Goal: Information Seeking & Learning: Learn about a topic

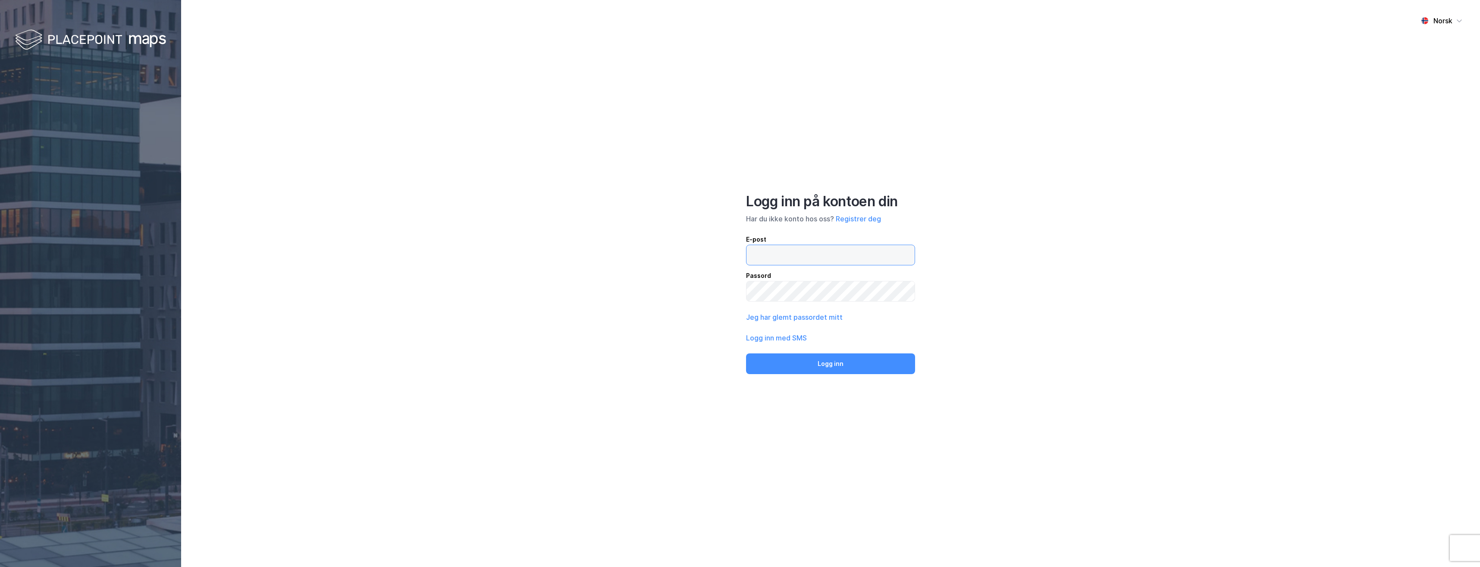
click at [824, 257] on input "email" at bounding box center [830, 255] width 168 height 20
type input "[EMAIL_ADDRESS][DOMAIN_NAME]"
click at [804, 301] on div "Logg inn på kontoen din Har du ikke konto hos oss? Registrer deg E-post [EMAIL_…" at bounding box center [830, 283] width 169 height 181
click at [746, 353] on button "Logg inn" at bounding box center [830, 363] width 169 height 21
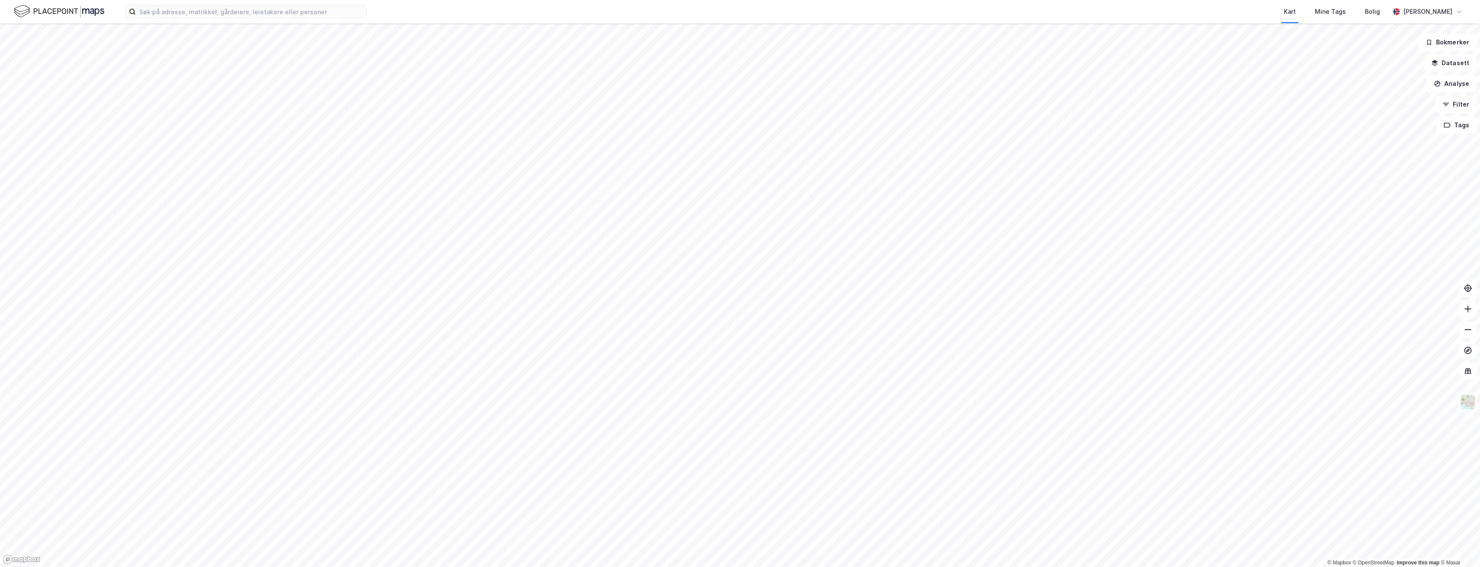
click at [628, 566] on html "Kart Mine Tags Bolig [PERSON_NAME] © Mapbox © OpenStreetMap Improve this map © …" at bounding box center [740, 283] width 1480 height 567
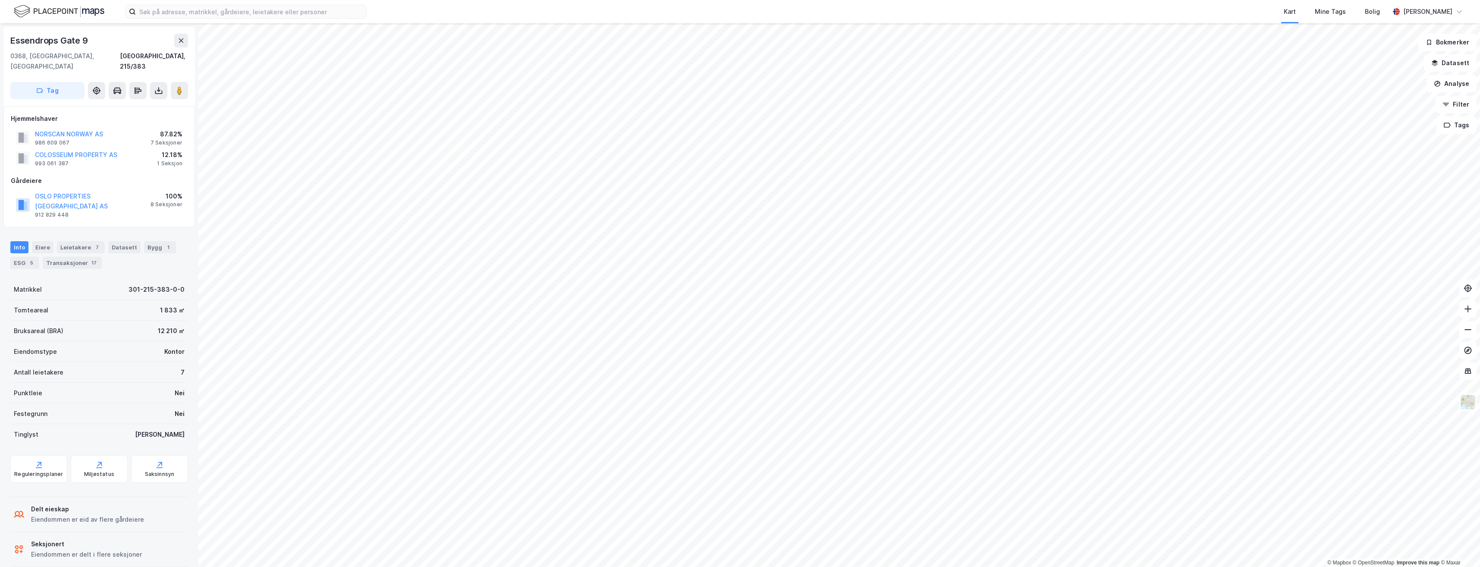
click at [78, 231] on div "Info [PERSON_NAME] 7 Datasett Bygg 1 ESG 5 Transaksjoner 17" at bounding box center [99, 251] width 198 height 41
click at [83, 241] on div "Leietakere 7" at bounding box center [81, 247] width 48 height 12
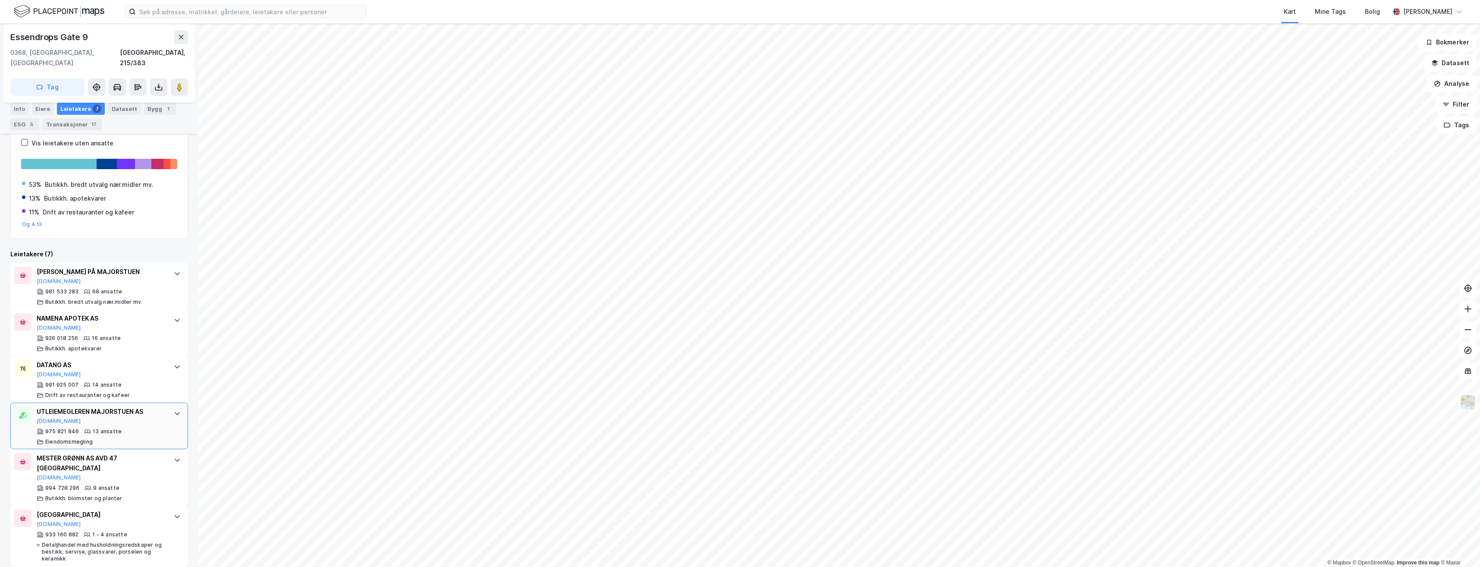
scroll to position [208, 0]
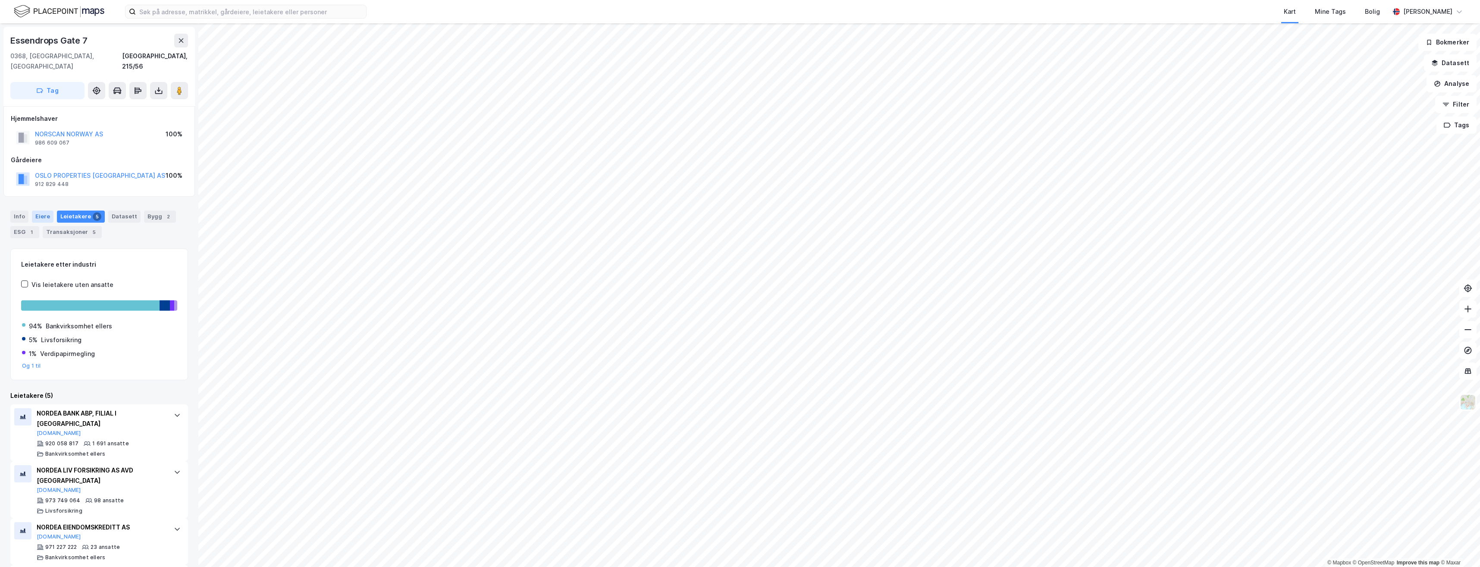
click at [49, 210] on div "Eiere" at bounding box center [43, 216] width 22 height 12
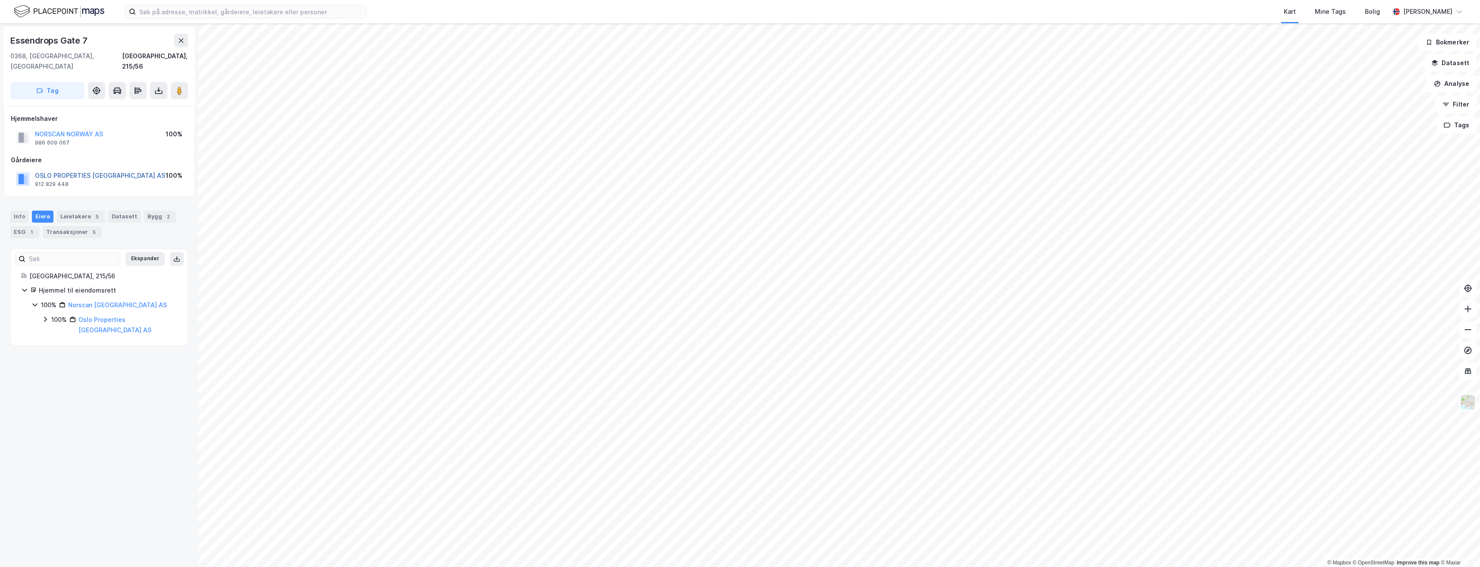
click at [0, 0] on button "OSLO PROPERTIES [GEOGRAPHIC_DATA] AS" at bounding box center [0, 0] width 0 height 0
